Goal: Find specific page/section: Find specific page/section

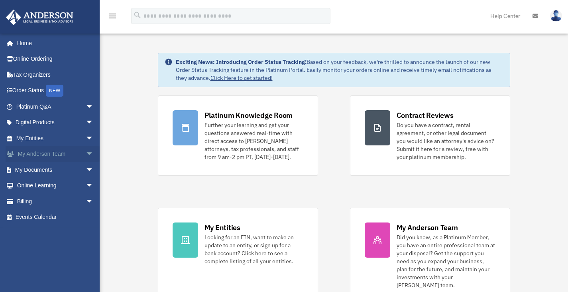
click at [86, 157] on span "arrow_drop_down" at bounding box center [94, 154] width 16 height 16
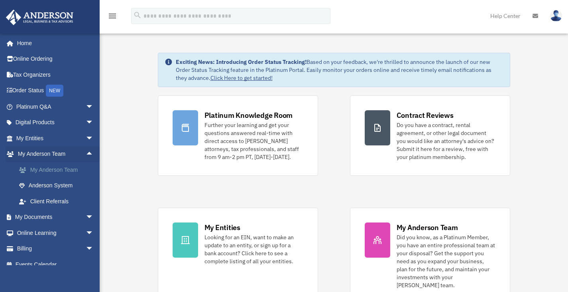
click at [65, 167] on link "My Anderson Team" at bounding box center [58, 170] width 95 height 16
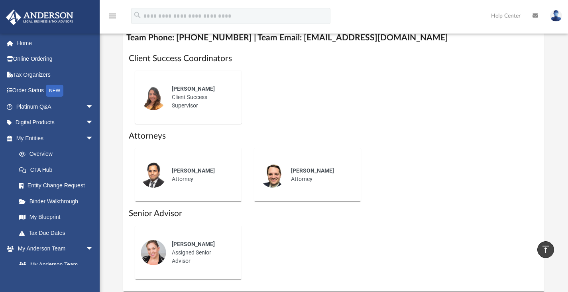
scroll to position [330, 0]
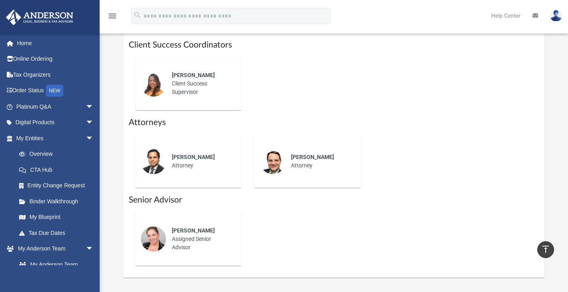
click at [272, 172] on img at bounding box center [273, 161] width 26 height 26
click at [171, 168] on div "Phil Barr Attorney" at bounding box center [201, 161] width 70 height 28
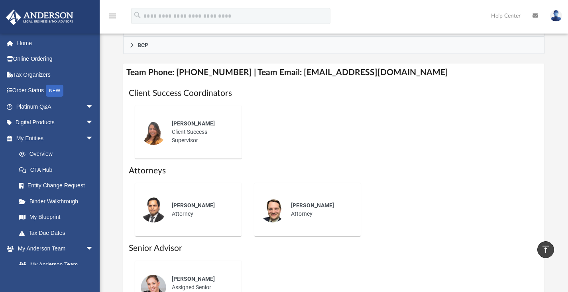
scroll to position [280, 0]
